Goal: Check status: Check status

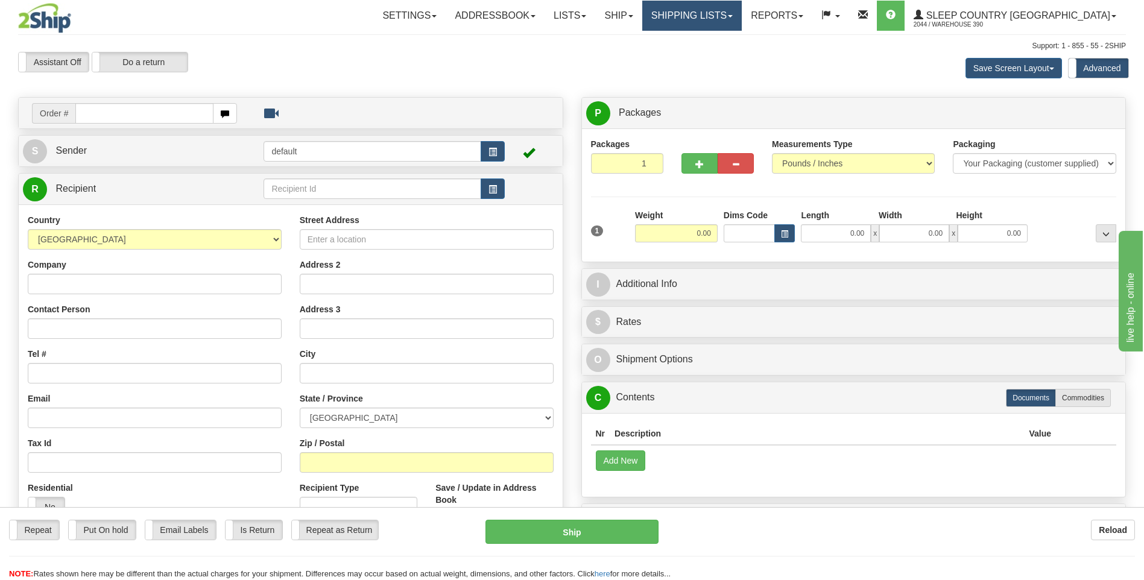
click at [536, 20] on link "Shipping lists" at bounding box center [691, 16] width 99 height 30
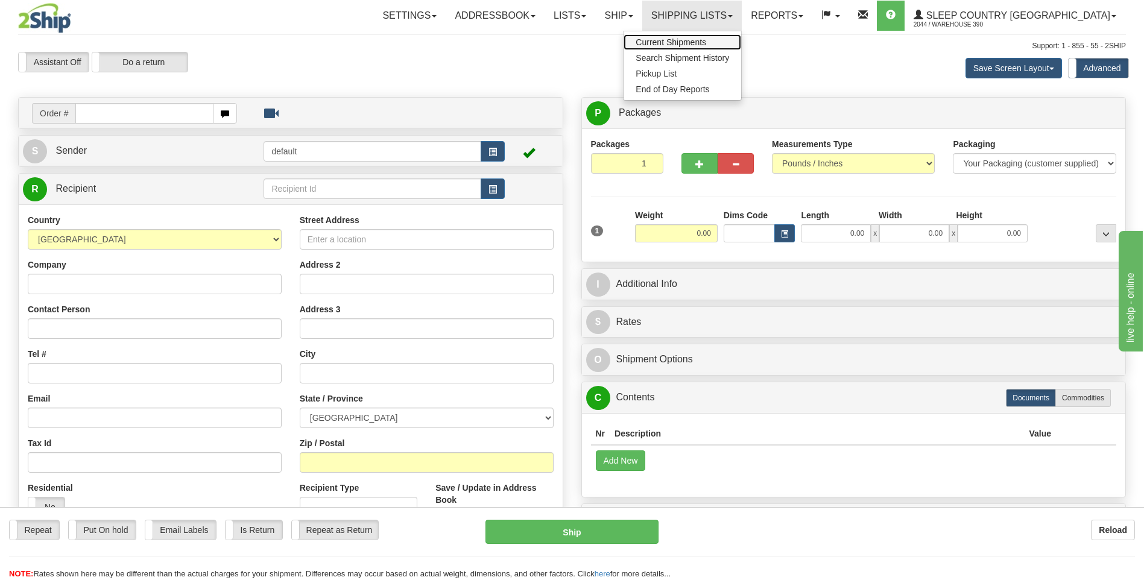
click at [536, 43] on span "Current Shipments" at bounding box center [671, 42] width 71 height 10
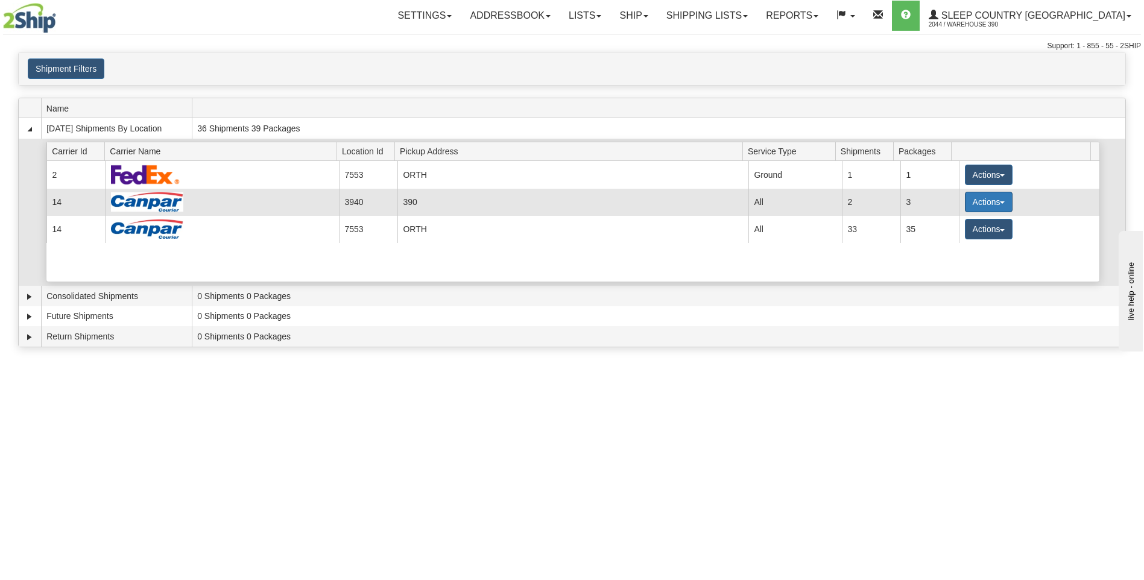
click at [971, 201] on button "Actions" at bounding box center [989, 202] width 48 height 21
click at [951, 226] on span "Details" at bounding box center [943, 224] width 33 height 8
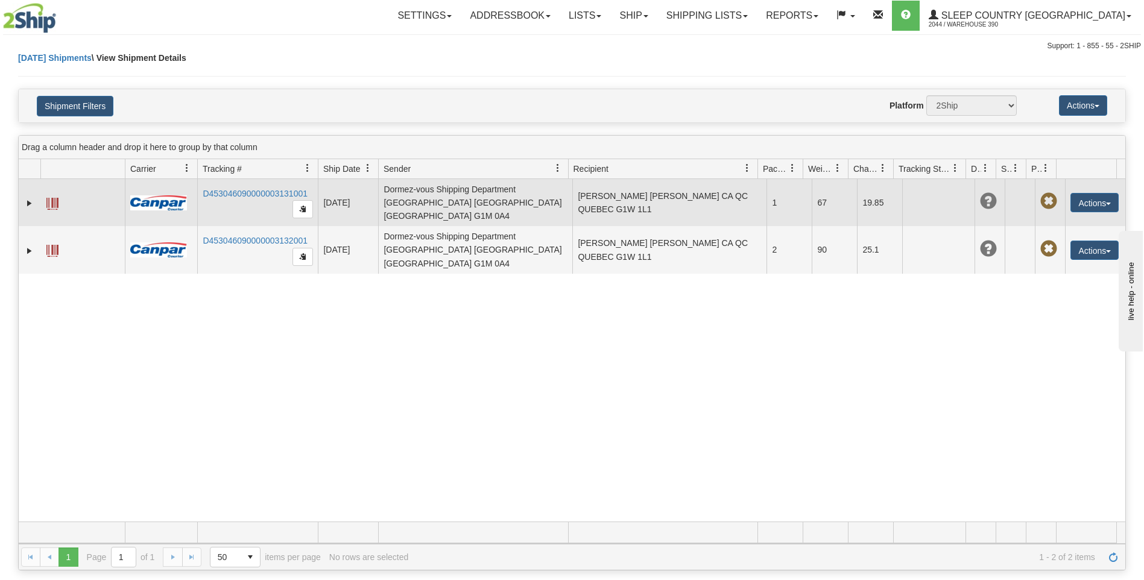
click at [728, 203] on td "JEAN ELIEL OYENIYE JEAN ELIEL OYENIYE CA QC QUEBEC G1W 1L1" at bounding box center [669, 202] width 194 height 47
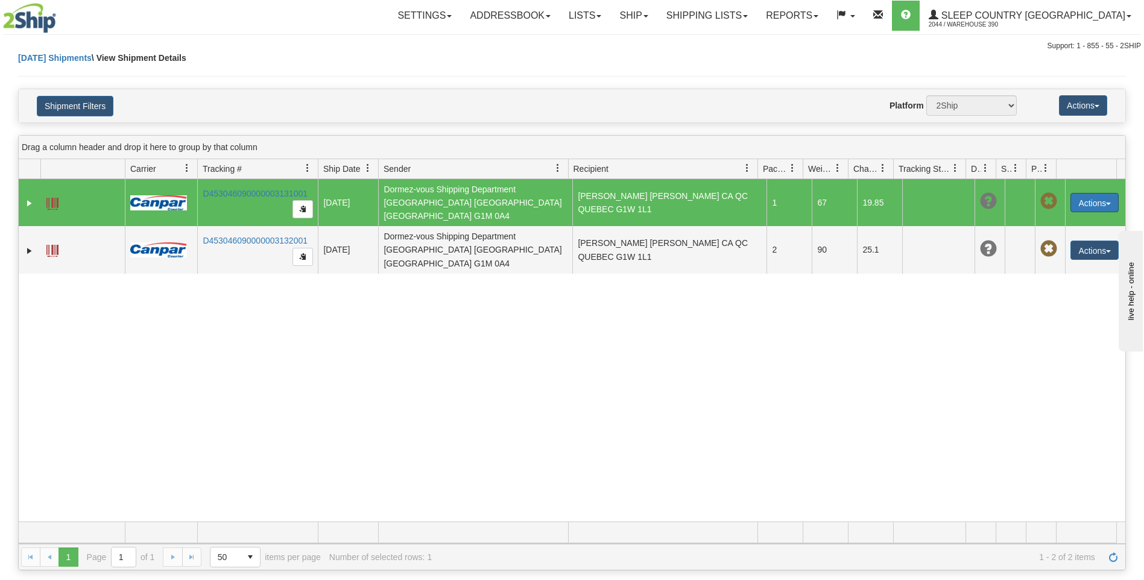
click at [1074, 194] on button "Actions" at bounding box center [1094, 202] width 48 height 19
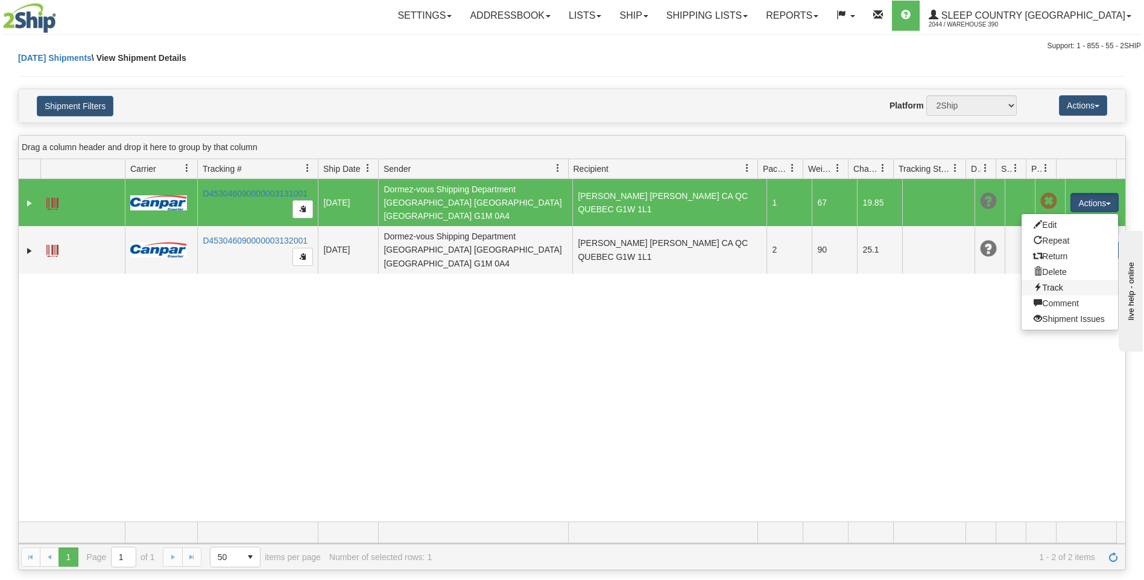
click at [1050, 283] on link "Track" at bounding box center [1069, 288] width 96 height 16
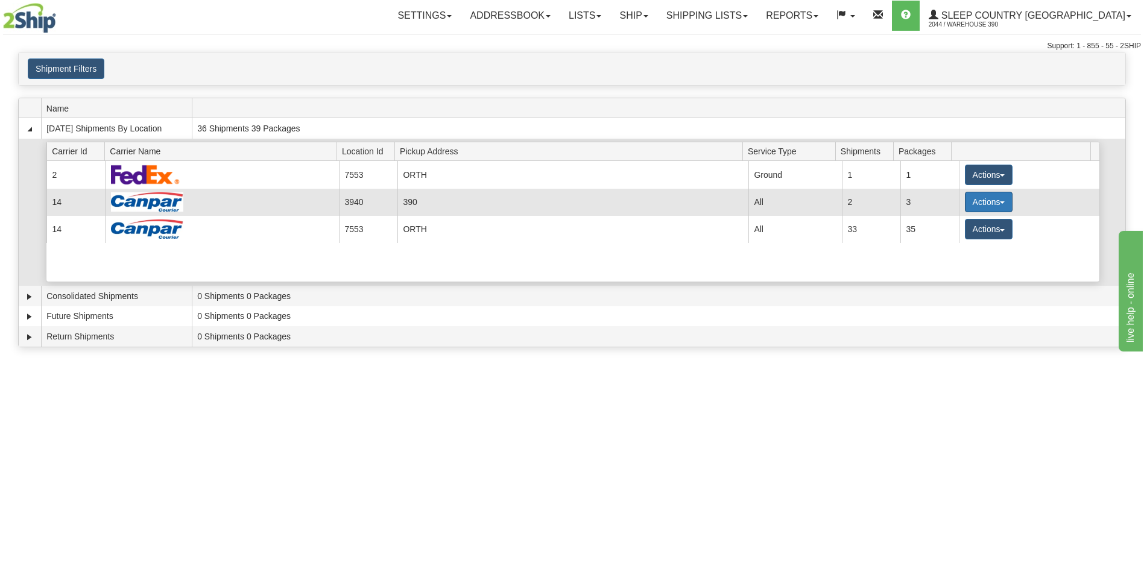
click at [980, 198] on button "Actions" at bounding box center [989, 202] width 48 height 21
click at [944, 239] on span "Close" at bounding box center [941, 240] width 28 height 8
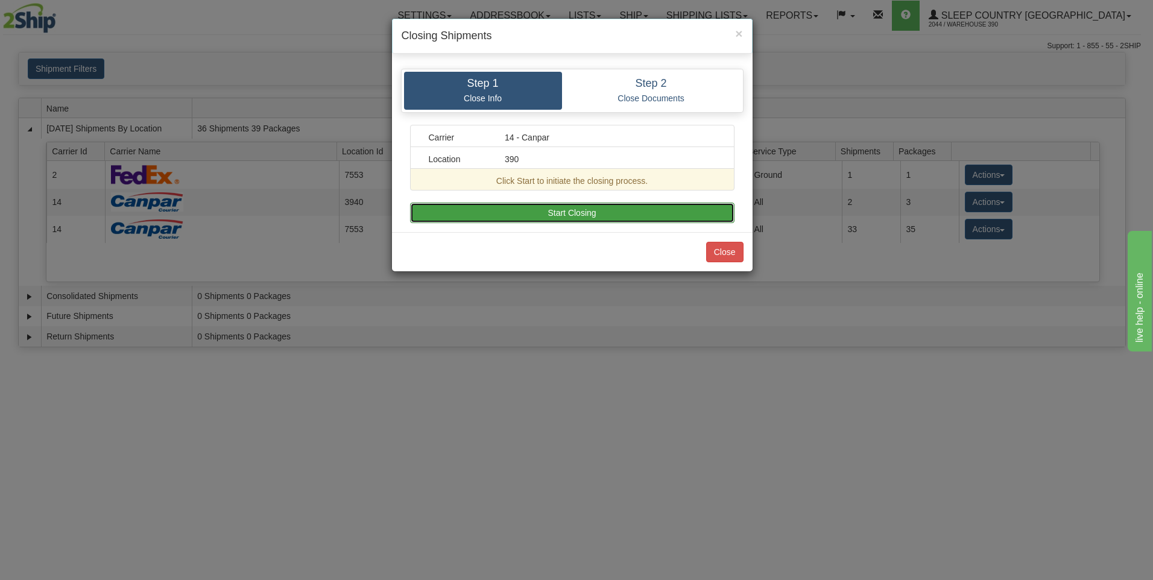
click at [576, 210] on button "Start Closing" at bounding box center [572, 213] width 324 height 21
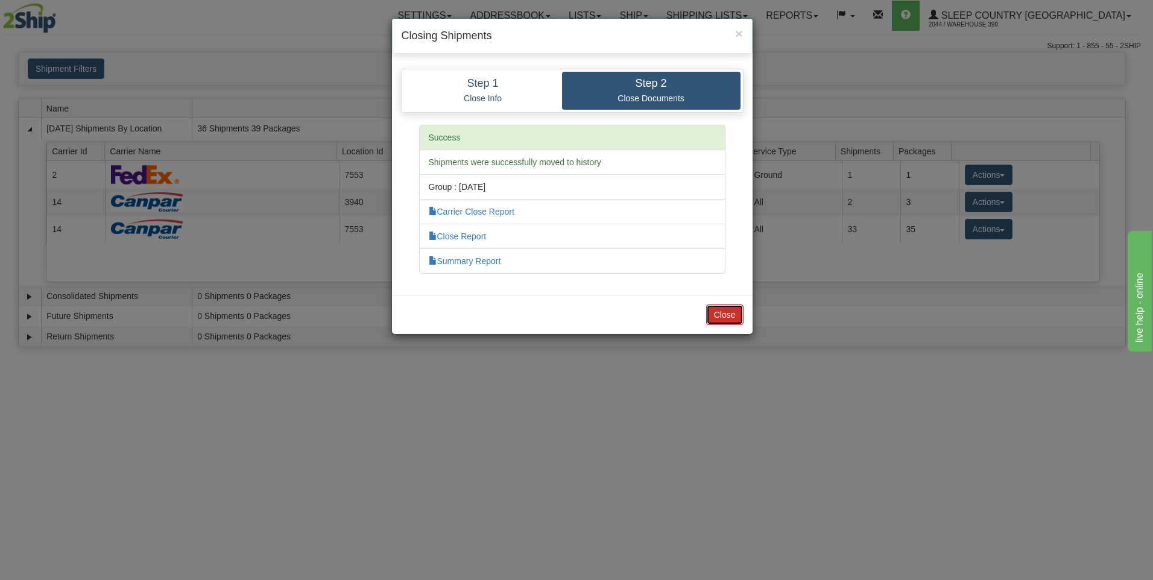
click at [720, 320] on button "Close" at bounding box center [724, 315] width 37 height 21
